Goal: Navigation & Orientation: Find specific page/section

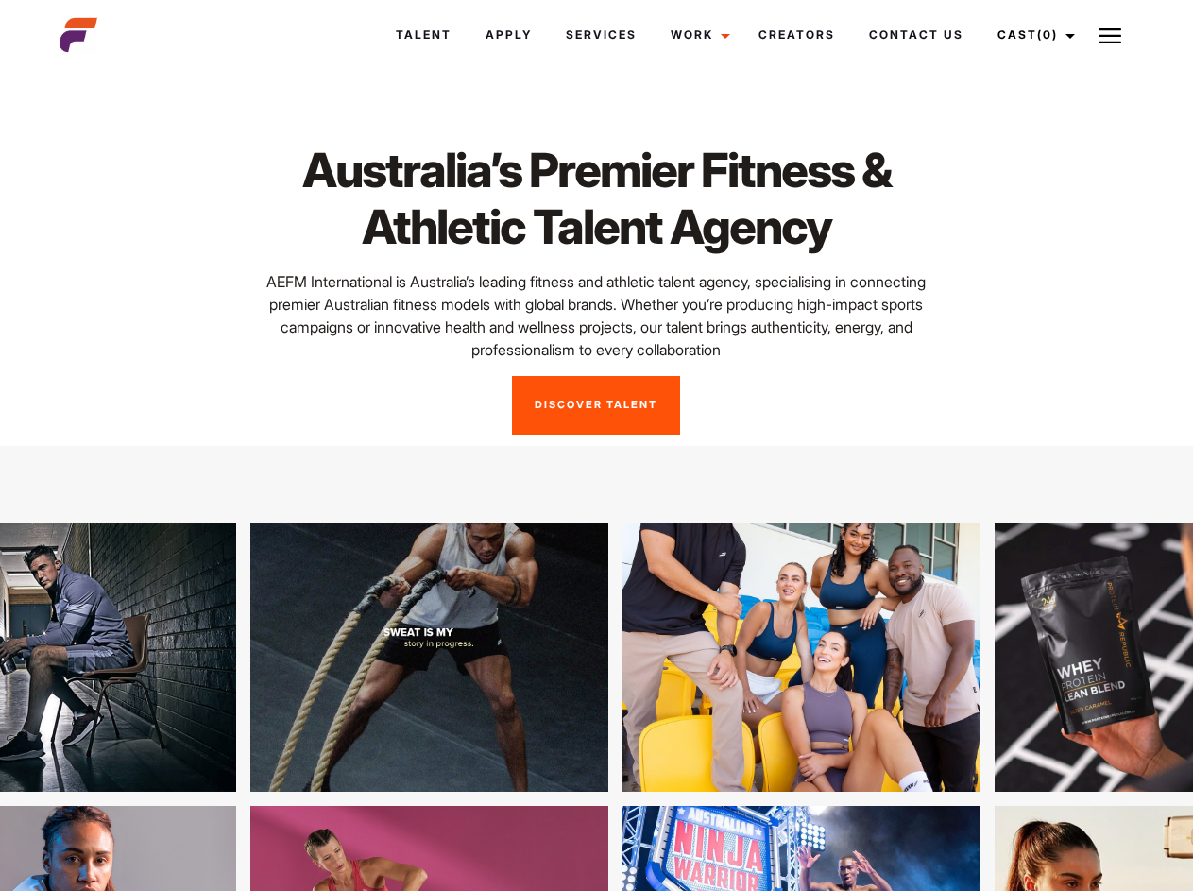
click at [1031, 35] on link "Cast (0)" at bounding box center [1034, 34] width 106 height 51
click at [1110, 35] on img at bounding box center [1110, 36] width 23 height 23
